Goal: Information Seeking & Learning: Check status

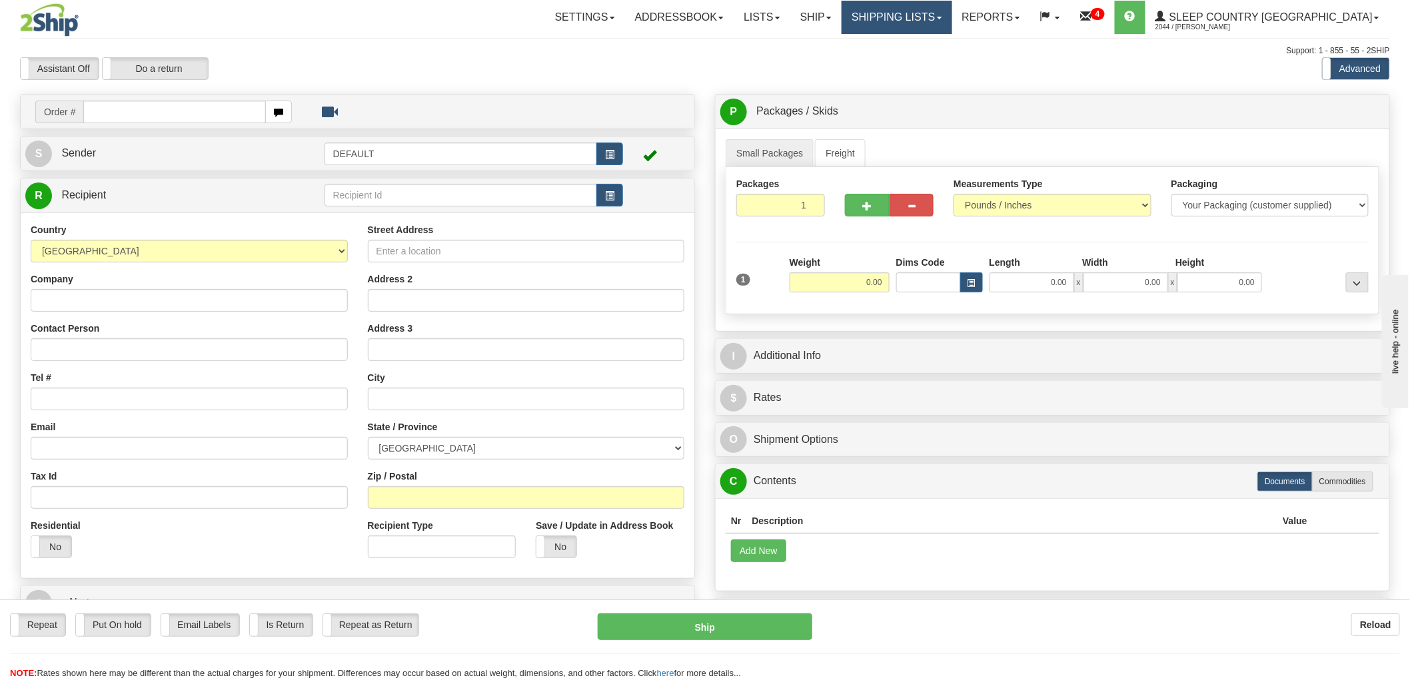
click at [950, 17] on link "Shipping lists" at bounding box center [897, 17] width 110 height 33
click at [938, 61] on span "Search Shipment History" at bounding box center [886, 64] width 103 height 11
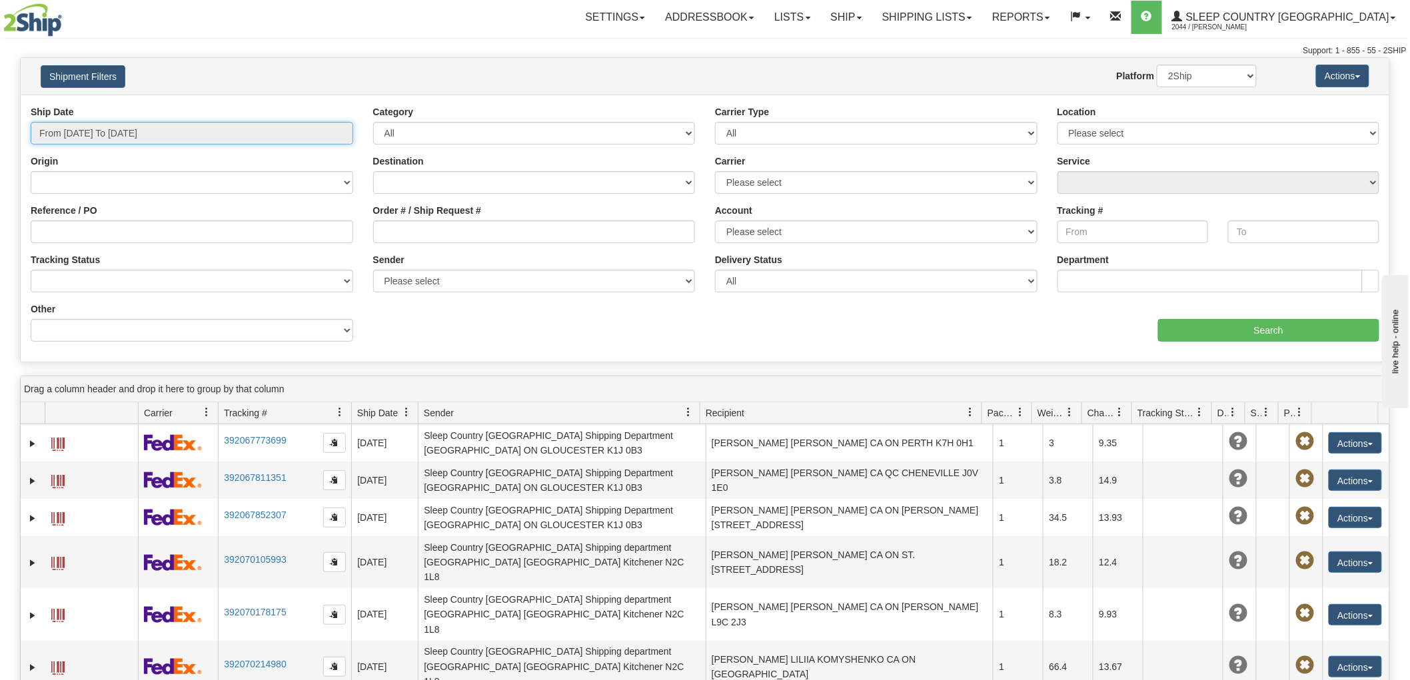
click at [100, 131] on input "From 08/12/2025 To 08/13/2025" at bounding box center [192, 133] width 322 height 23
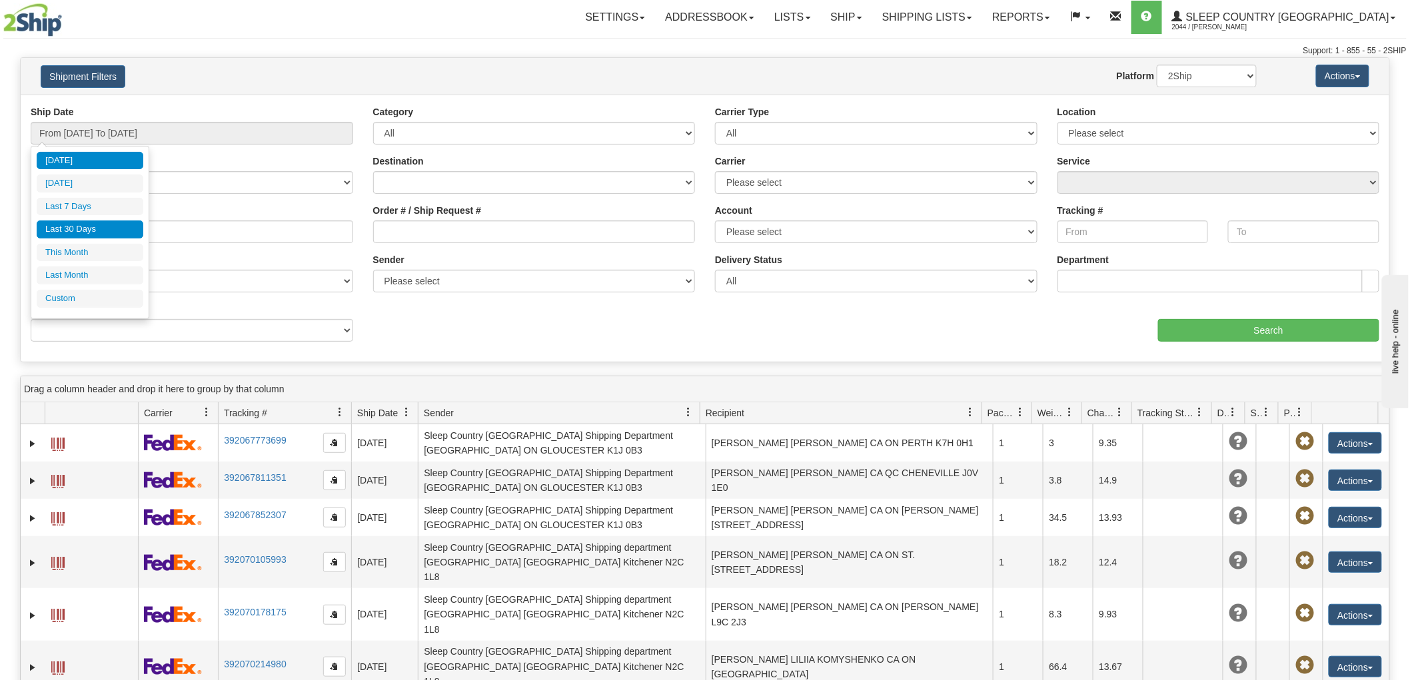
click at [109, 223] on li "Last 30 Days" at bounding box center [90, 230] width 107 height 18
type input "From 07/15/2025 To 08/13/2025"
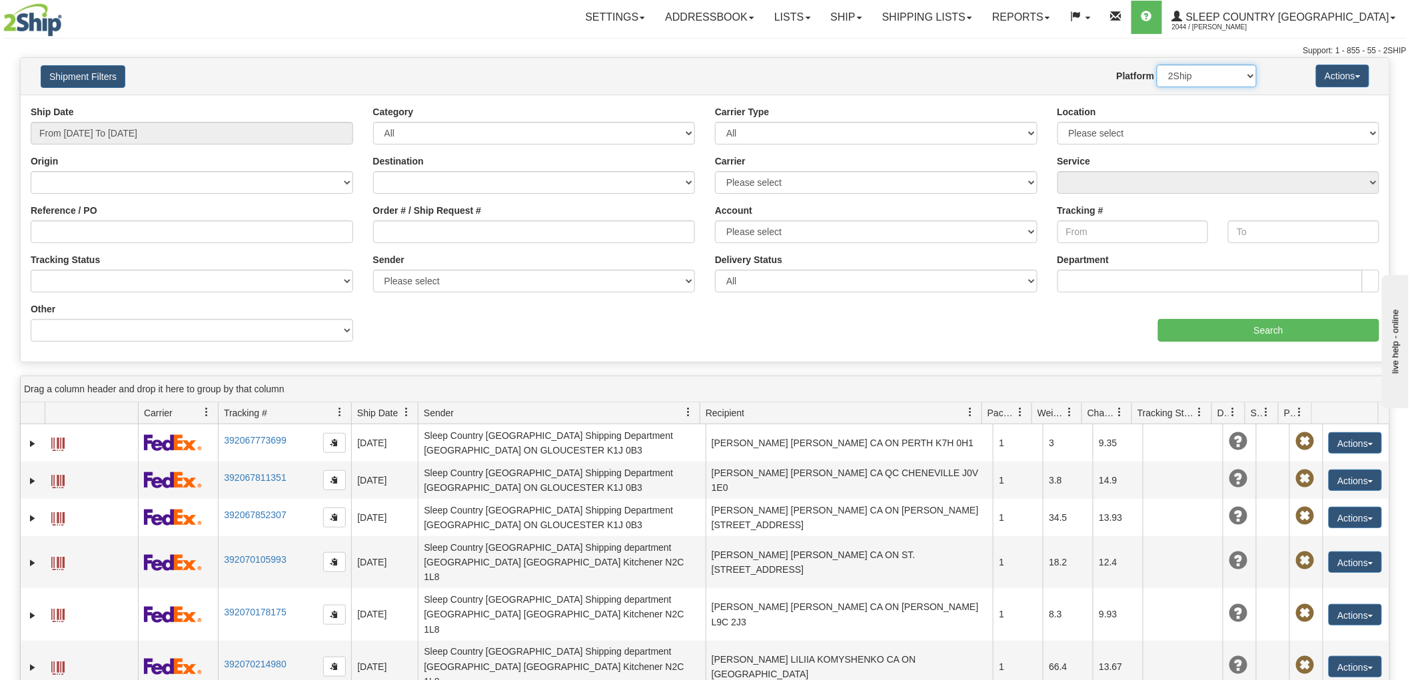
click at [1197, 76] on select "2Ship Imported" at bounding box center [1207, 76] width 100 height 23
select select "1"
click at [1157, 65] on select "2Ship Imported" at bounding box center [1207, 76] width 100 height 23
